Goal: Information Seeking & Learning: Compare options

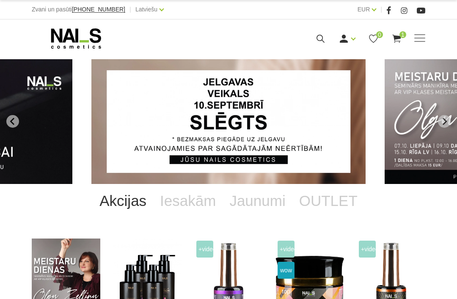
click at [404, 37] on span "1" at bounding box center [403, 34] width 7 height 7
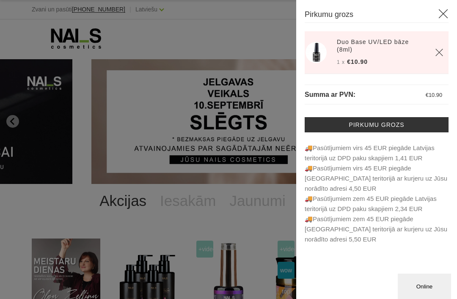
click at [242, 215] on div at bounding box center [228, 149] width 457 height 299
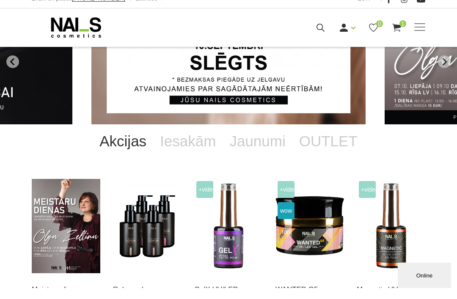
scroll to position [192, 0]
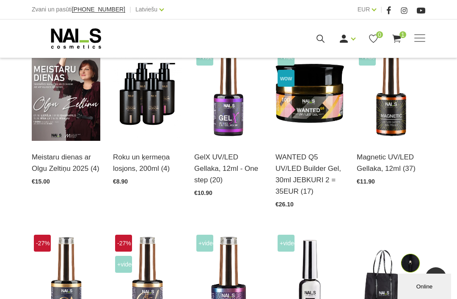
click at [326, 116] on img at bounding box center [310, 94] width 69 height 94
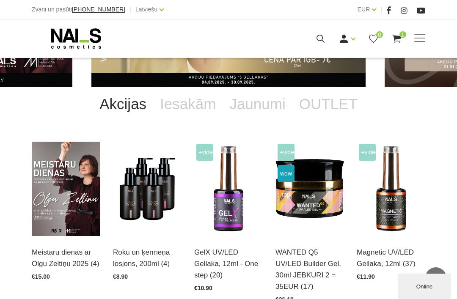
scroll to position [0, 0]
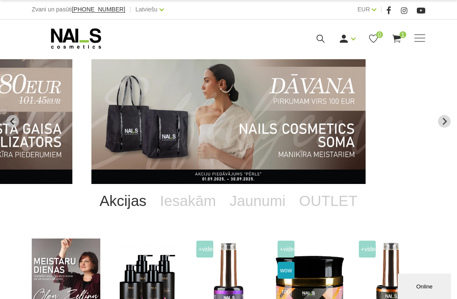
click at [422, 40] on span at bounding box center [419, 38] width 11 height 8
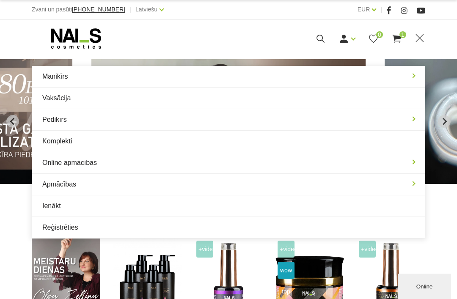
click at [396, 76] on link "Manikīrs" at bounding box center [229, 76] width 394 height 21
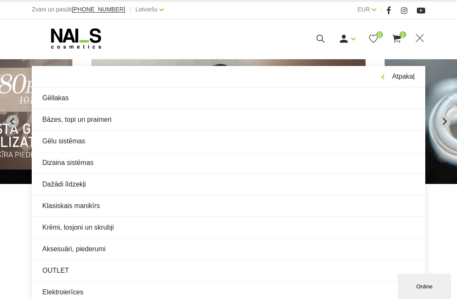
click at [54, 263] on link "OUTLET" at bounding box center [229, 270] width 394 height 21
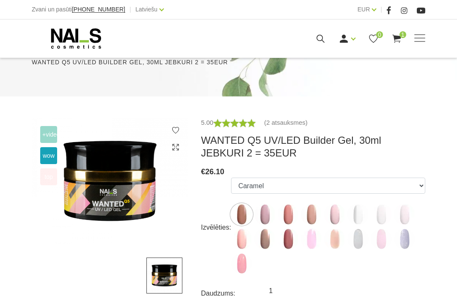
scroll to position [153, 0]
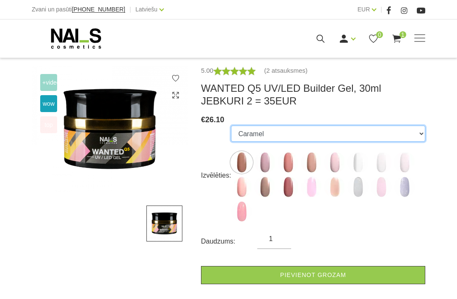
click at [405, 135] on select "Caramel Nude Sparkle Mood Macchiato Dream Rose Premium Clear Pastel Porcelain B…" at bounding box center [328, 134] width 194 height 16
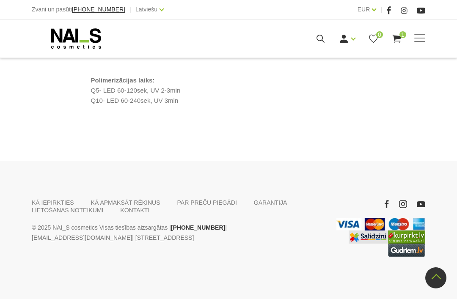
scroll to position [910, 0]
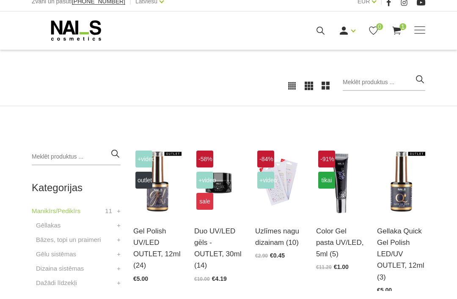
scroll to position [113, 0]
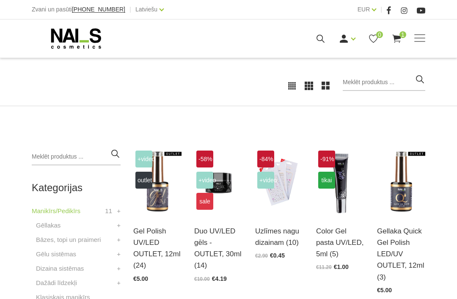
click at [237, 214] on img at bounding box center [218, 182] width 48 height 66
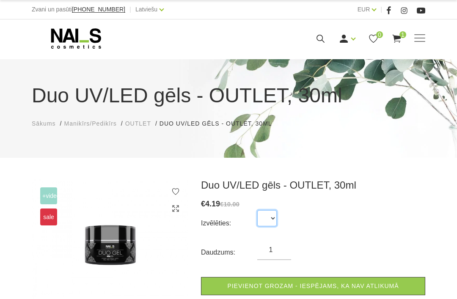
click at [264, 218] on select at bounding box center [266, 218] width 19 height 16
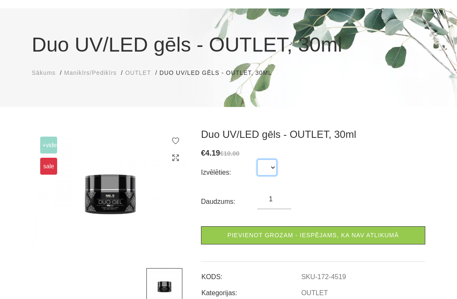
scroll to position [30, 0]
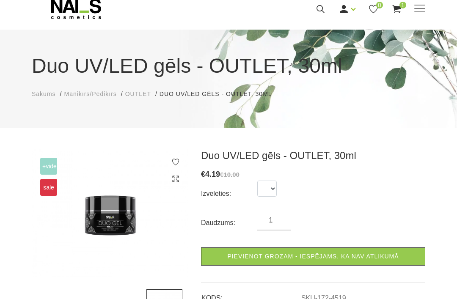
click at [424, 30] on div "Duo UV/LED gēls - OUTLET, 30ml Sākums Manikīrs/Pedikīrs OUTLET Duo UV/LED gēls …" at bounding box center [228, 79] width 457 height 99
click at [420, 13] on span at bounding box center [419, 9] width 11 height 8
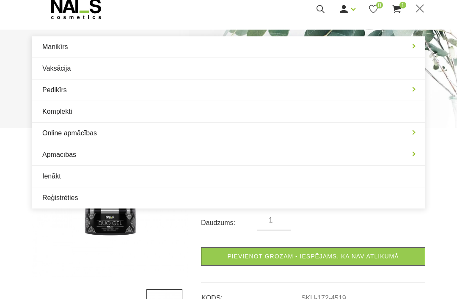
click at [394, 41] on link "Manikīrs" at bounding box center [229, 46] width 394 height 21
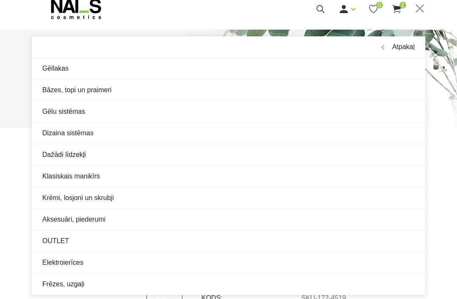
click at [236, 112] on link "Gēlu sistēmas" at bounding box center [229, 111] width 394 height 21
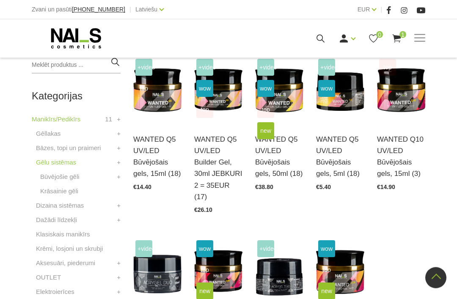
scroll to position [205, 0]
click at [232, 110] on img at bounding box center [218, 90] width 48 height 66
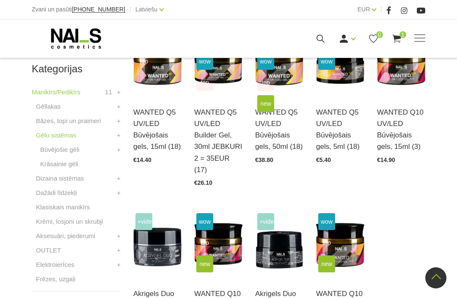
click at [411, 91] on img at bounding box center [401, 63] width 48 height 66
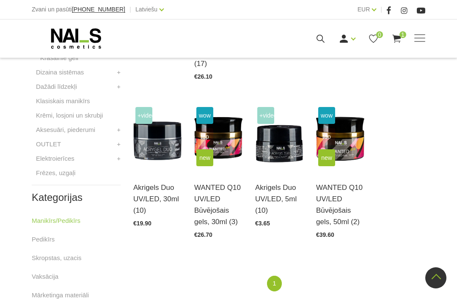
scroll to position [358, 0]
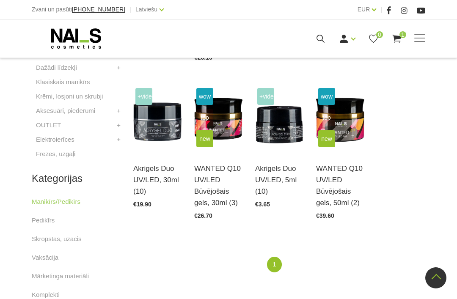
click at [362, 144] on img at bounding box center [340, 119] width 48 height 66
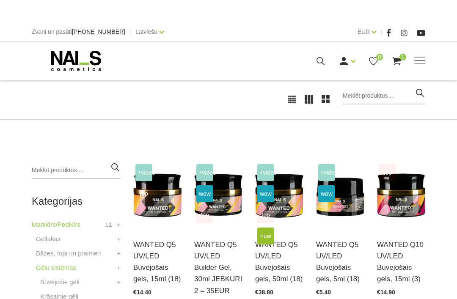
scroll to position [99, 0]
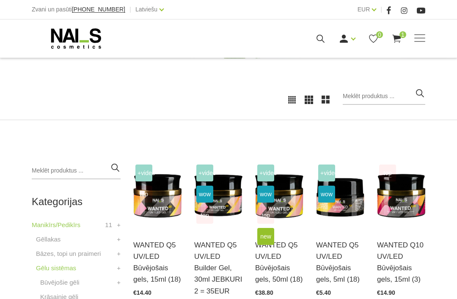
click at [282, 217] on img at bounding box center [279, 196] width 48 height 66
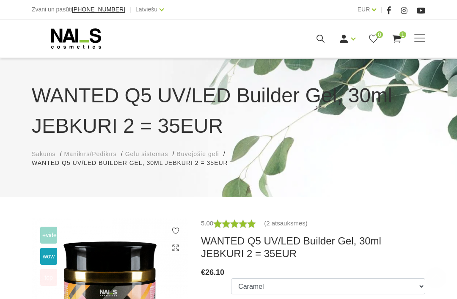
scroll to position [182, 0]
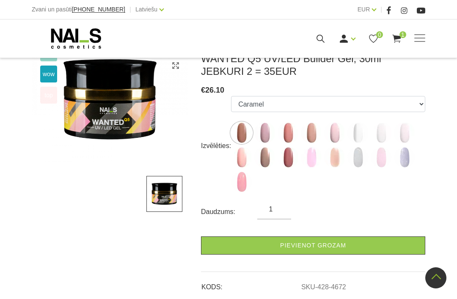
click at [245, 151] on img at bounding box center [241, 157] width 21 height 21
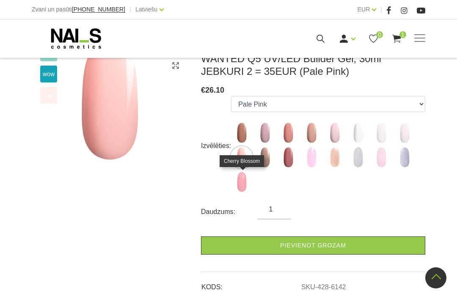
click at [248, 181] on img at bounding box center [241, 181] width 21 height 21
select select "6427"
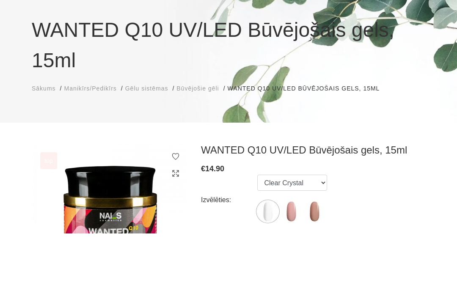
scroll to position [150, 0]
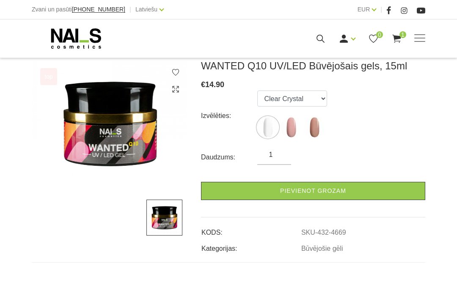
click at [289, 117] on img at bounding box center [291, 127] width 21 height 21
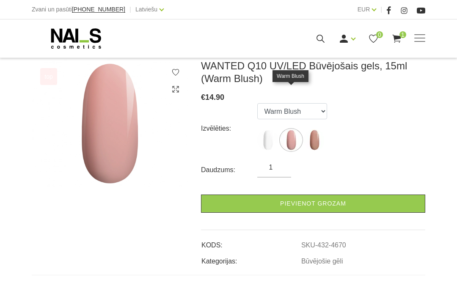
click at [312, 130] on img at bounding box center [314, 140] width 21 height 21
select select "4671"
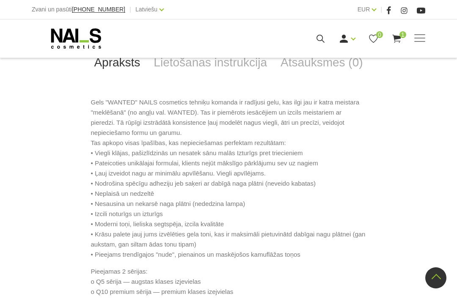
scroll to position [419, 0]
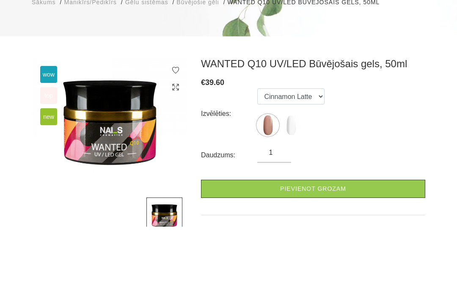
scroll to position [106, 0]
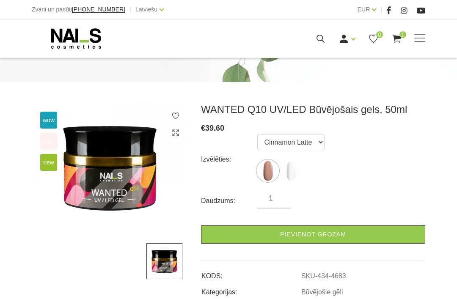
click at [301, 160] on img at bounding box center [291, 170] width 21 height 21
select select "4684"
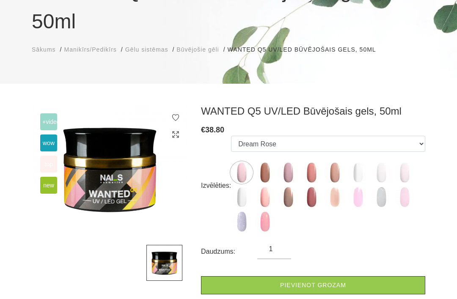
scroll to position [105, 0]
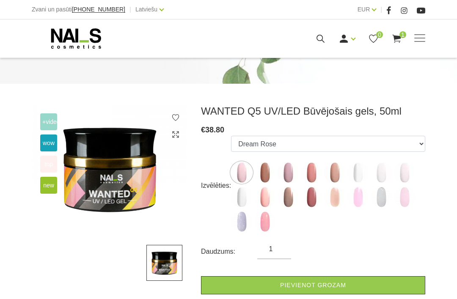
click at [247, 187] on img at bounding box center [241, 197] width 21 height 21
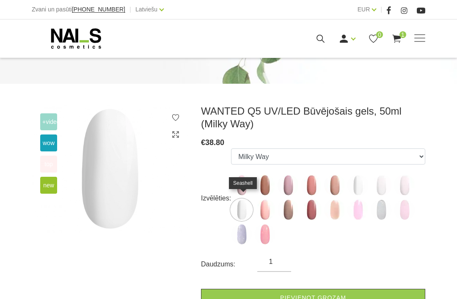
click at [246, 224] on img at bounding box center [241, 234] width 21 height 21
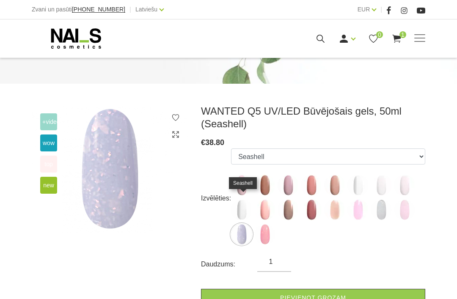
click at [270, 175] on img at bounding box center [264, 185] width 21 height 21
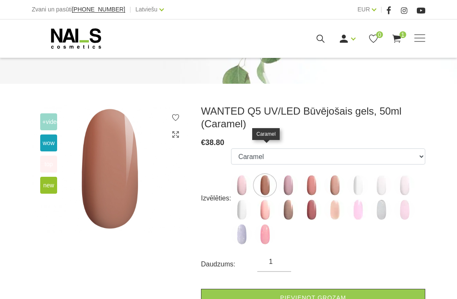
click at [271, 199] on img at bounding box center [264, 209] width 21 height 21
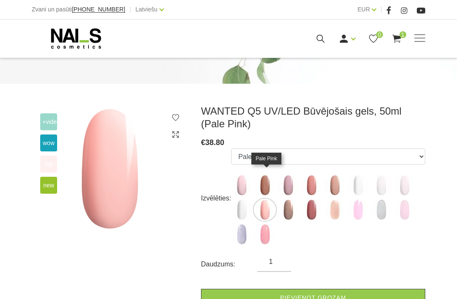
click at [265, 224] on img at bounding box center [264, 234] width 21 height 21
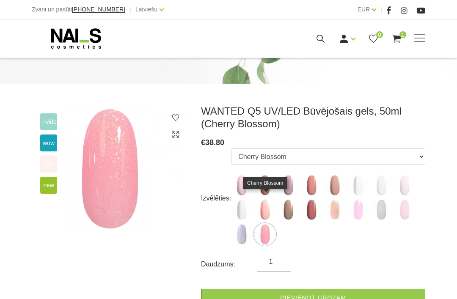
click at [294, 199] on img at bounding box center [288, 209] width 21 height 21
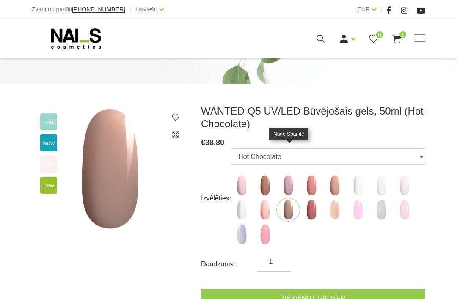
click at [295, 175] on img at bounding box center [288, 185] width 21 height 21
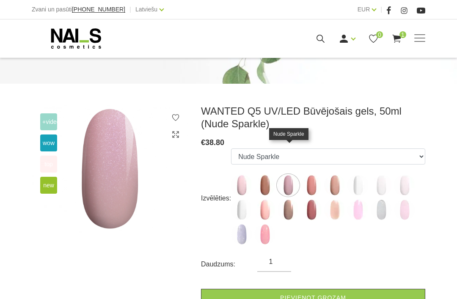
click at [312, 175] on img at bounding box center [311, 185] width 21 height 21
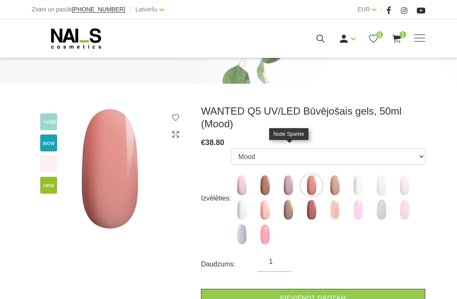
click at [284, 175] on img at bounding box center [288, 185] width 21 height 21
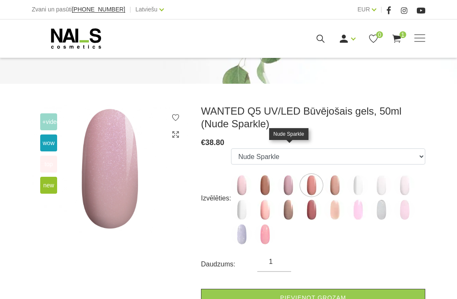
click at [264, 224] on img at bounding box center [264, 234] width 21 height 21
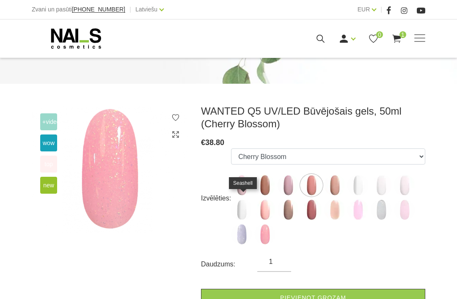
click at [238, 224] on img at bounding box center [241, 234] width 21 height 21
select select "6434"
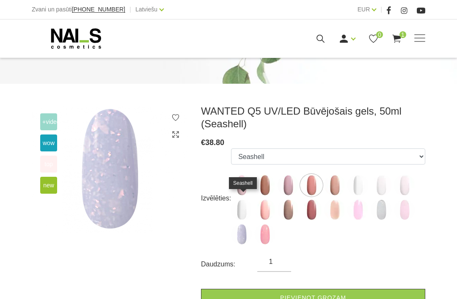
click at [235, 224] on img at bounding box center [241, 234] width 21 height 21
click at [223, 204] on div "Izvēlēties: Dream Rose Caramel Nude Sparkle Mood Macchiato Premium Clear Pastel…" at bounding box center [313, 199] width 224 height 100
click at [223, 205] on div "Izvēlēties: Dream Rose Caramel Nude Sparkle Mood Macchiato Premium Clear Pastel…" at bounding box center [313, 199] width 224 height 100
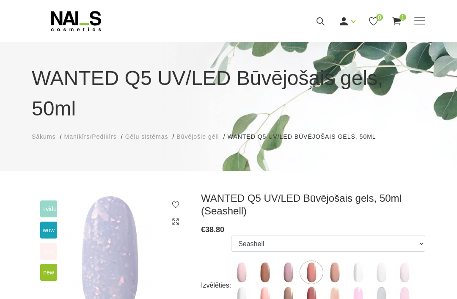
scroll to position [0, 0]
